Goal: Task Accomplishment & Management: Complete application form

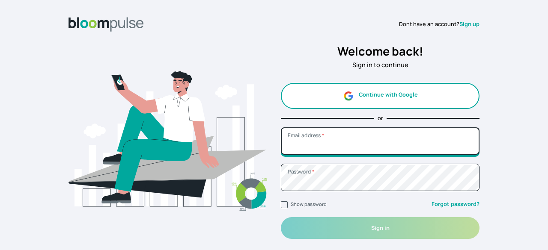
click at [352, 143] on input "Email address *" at bounding box center [380, 141] width 199 height 27
type input "[EMAIL_ADDRESS][DOMAIN_NAME]"
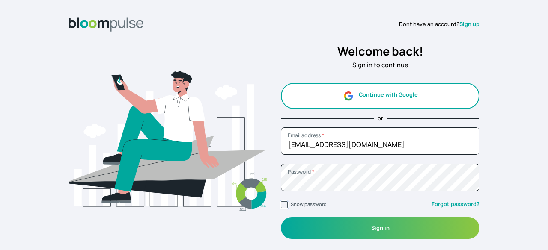
click at [283, 204] on input "Show password" at bounding box center [284, 205] width 7 height 7
checkbox input "true"
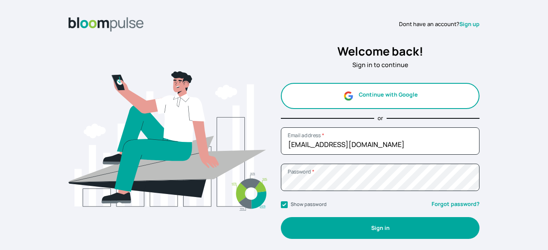
click at [309, 232] on button "Sign in" at bounding box center [380, 228] width 199 height 22
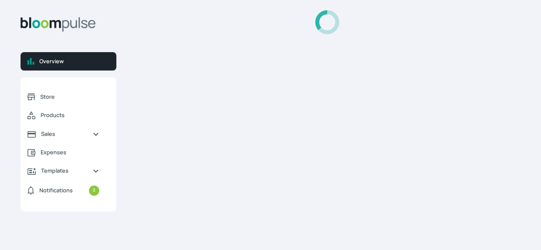
select select "2025"
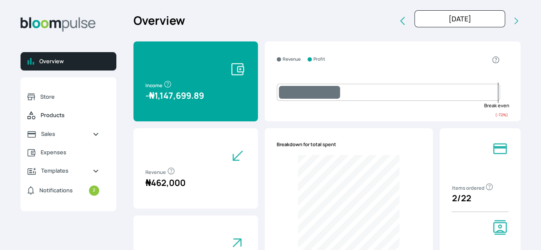
click at [88, 125] on link "Products" at bounding box center [64, 115] width 86 height 19
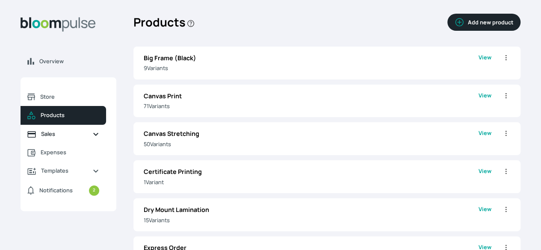
click at [86, 138] on span "Sales" at bounding box center [63, 134] width 45 height 8
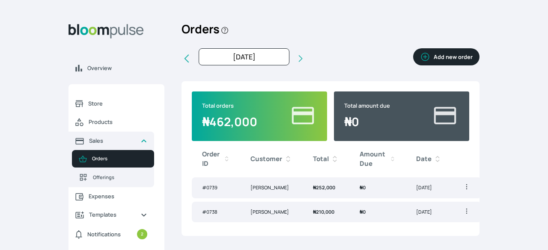
click at [443, 57] on button "Add new order" at bounding box center [446, 56] width 66 height 17
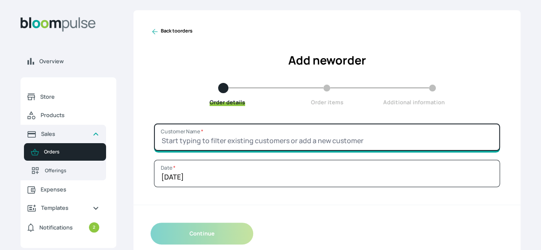
click at [345, 147] on input "Customer Name *" at bounding box center [327, 137] width 346 height 27
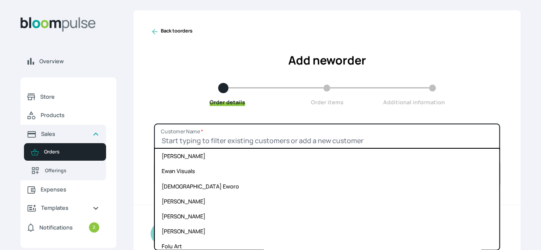
click at [345, 147] on input "Customer Name *" at bounding box center [327, 137] width 346 height 27
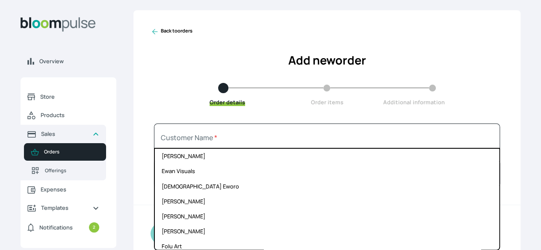
click at [454, 100] on div "Order details Order items Additional information" at bounding box center [327, 95] width 353 height 24
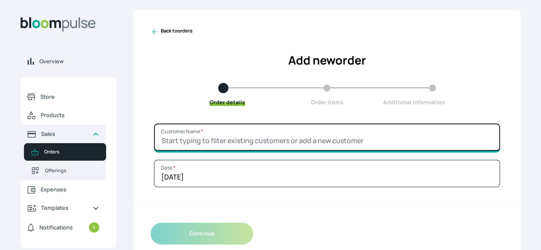
click at [338, 151] on input "Customer Name *" at bounding box center [327, 137] width 346 height 27
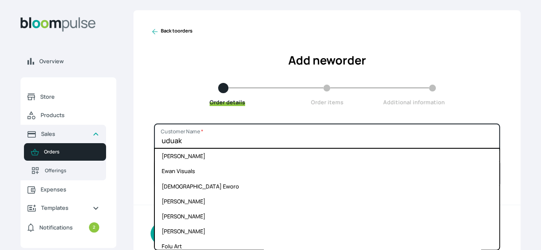
type input "uduak"
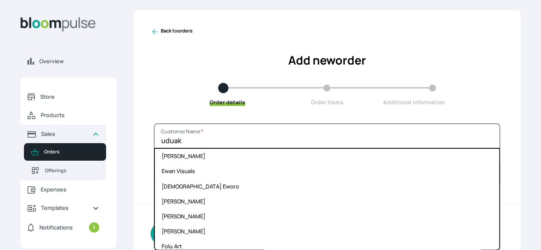
click at [443, 107] on div "Order details Order items Additional information" at bounding box center [327, 95] width 353 height 24
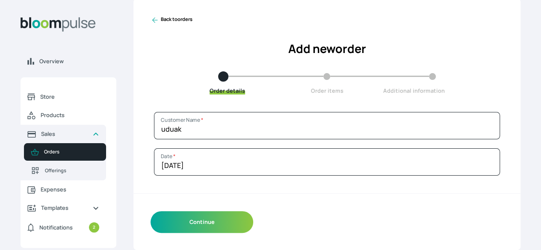
scroll to position [26, 0]
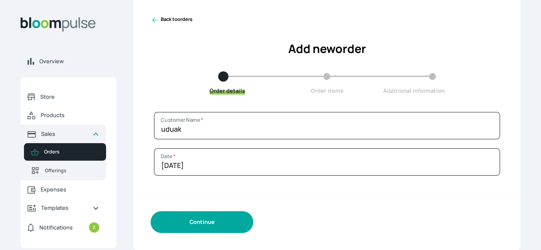
click at [247, 226] on button "Continue" at bounding box center [202, 222] width 103 height 22
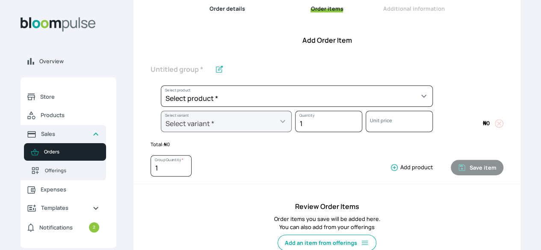
scroll to position [95, 0]
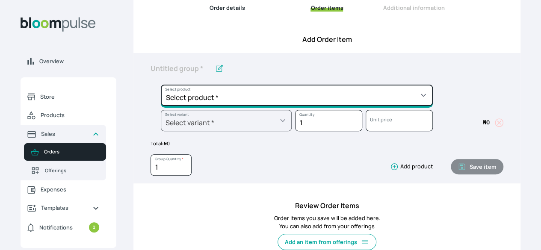
click at [373, 106] on select "Select product * Big Frame (Black) Canvas Print Canvas Stretching Certificate P…" at bounding box center [297, 95] width 272 height 21
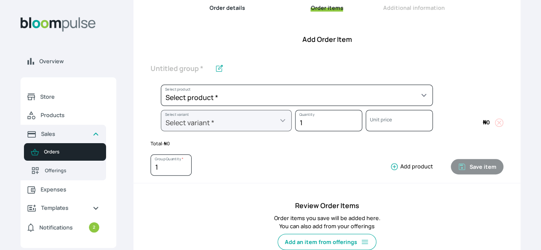
click at [380, 211] on h4 "Review Order Items" at bounding box center [327, 206] width 353 height 10
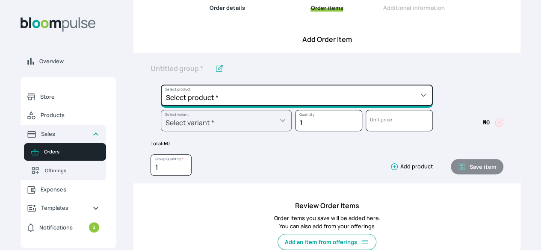
click at [401, 106] on select "Select product * Big Frame (Black) Canvas Print Canvas Stretching Certificate P…" at bounding box center [297, 95] width 272 height 21
select select "f1233fdd-810c-4c4e-b766-e04ca3dcff2d"
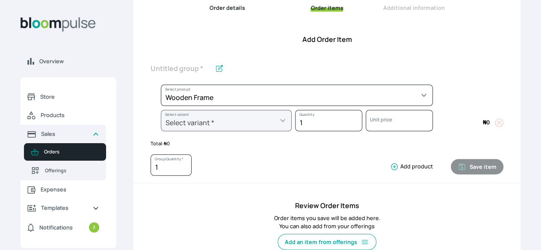
type input "Wooden Frame"
click at [483, 87] on div "Overview Store Products Sales Orders Offerings Expenses Templates Notifications…" at bounding box center [270, 30] width 541 height 250
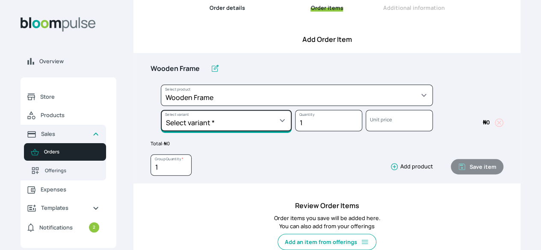
click at [292, 130] on select "Select variant * 10 by 10 10 by 15 10 by 16 11 by 14 12 by 12 12 by 16 12 by 17…" at bounding box center [226, 120] width 131 height 21
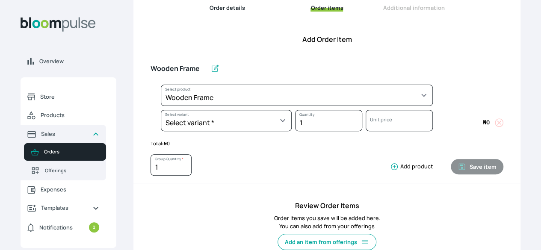
click at [467, 101] on div "Wooden Frame Select product * Big Frame (Black) Canvas Print Canvas Stretching …" at bounding box center [327, 118] width 387 height 131
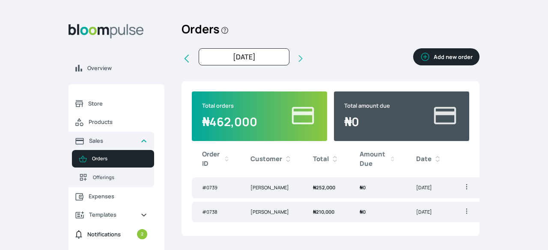
click at [101, 235] on span "Notifications" at bounding box center [103, 235] width 33 height 8
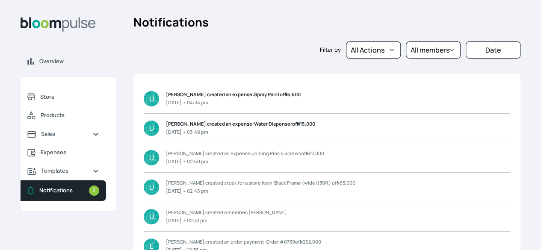
click at [237, 107] on p "[DATE] • 04:34 pm" at bounding box center [233, 102] width 135 height 7
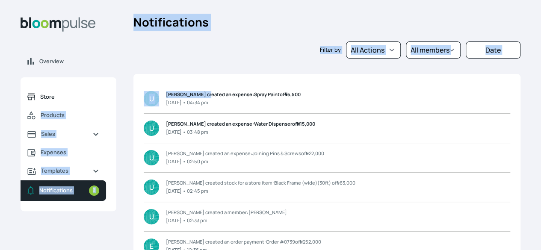
drag, startPoint x: 254, startPoint y: 101, endPoint x: 123, endPoint y: 113, distance: 131.5
click at [123, 113] on div "Overview Store Products Sales Expenses Templates Notifications 2 Atirira Add bu…" at bounding box center [270, 125] width 541 height 250
click at [93, 101] on span "Store" at bounding box center [69, 97] width 59 height 8
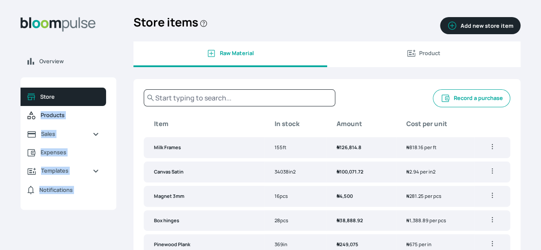
click at [99, 119] on span "Products" at bounding box center [70, 115] width 59 height 8
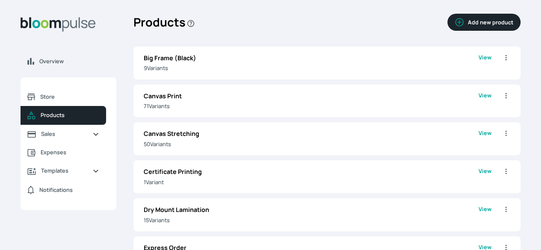
click at [166, 58] on div "Overview Store Products Sales Expenses Templates Notifications Atirira Add busi…" at bounding box center [270, 125] width 541 height 250
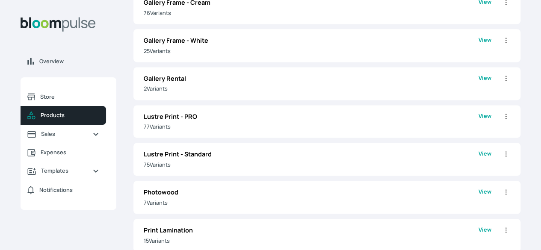
scroll to position [551, 0]
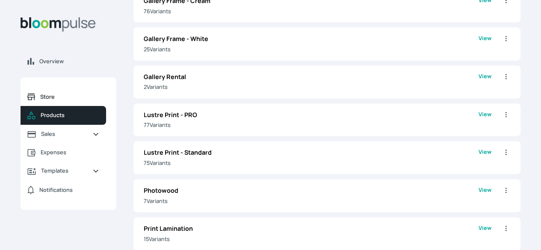
click at [99, 101] on span "Store" at bounding box center [69, 97] width 59 height 8
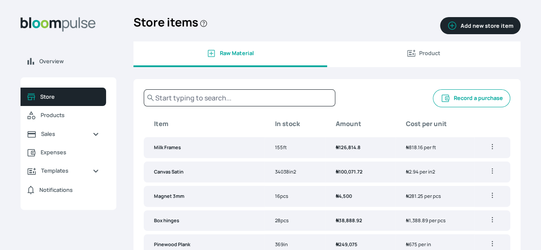
click at [419, 57] on span "Product" at bounding box center [429, 53] width 21 height 8
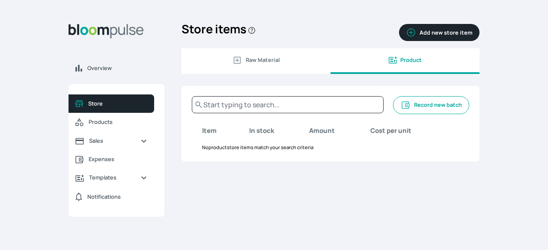
click at [294, 70] on button "Raw Material" at bounding box center [255, 61] width 149 height 26
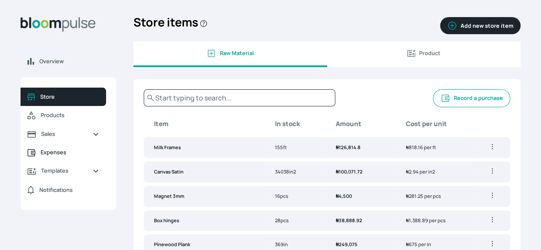
click at [99, 157] on span "Expenses" at bounding box center [70, 153] width 59 height 8
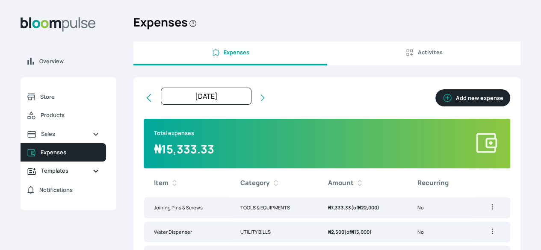
click at [86, 175] on span "Templates" at bounding box center [63, 171] width 45 height 8
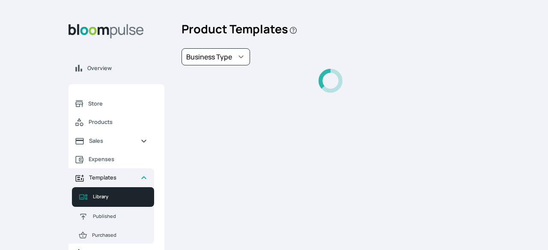
select select "PhotoPrints"
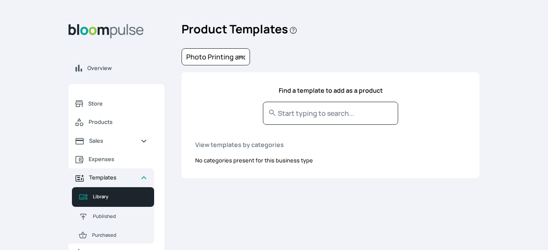
click at [144, 178] on icon "Sidebar" at bounding box center [143, 178] width 7 height 7
select select "PhotoPrints"
click at [151, 142] on link "Sales" at bounding box center [111, 141] width 86 height 18
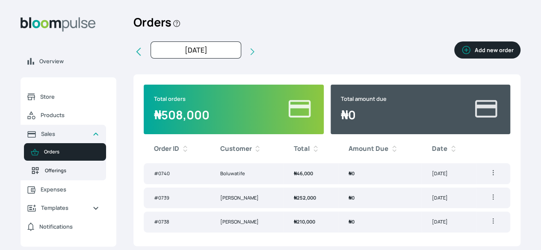
click at [99, 175] on span "Offerings" at bounding box center [72, 170] width 54 height 7
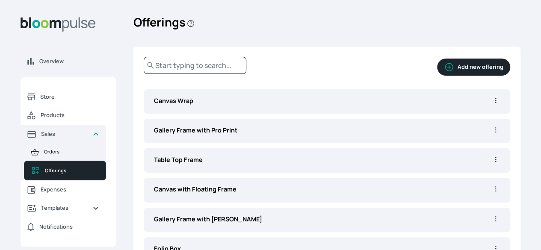
click at [99, 156] on span "Orders" at bounding box center [71, 152] width 55 height 7
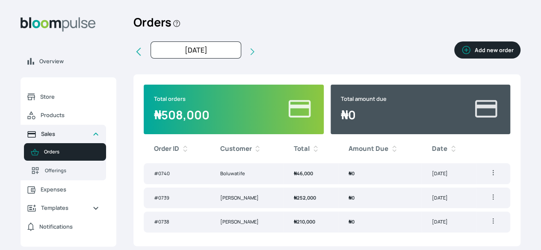
click at [99, 138] on icon "Sidebar" at bounding box center [95, 134] width 7 height 7
